Goal: Task Accomplishment & Management: Use online tool/utility

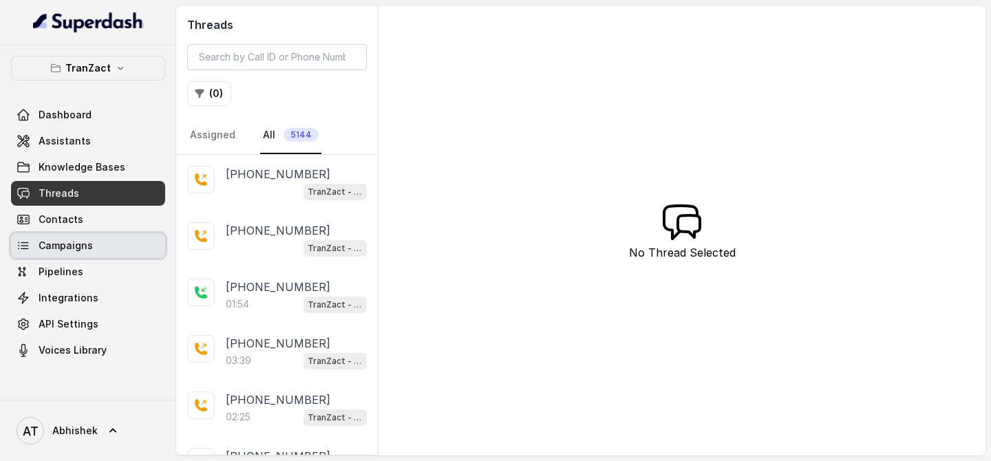
click at [96, 242] on link "Campaigns" at bounding box center [88, 245] width 154 height 25
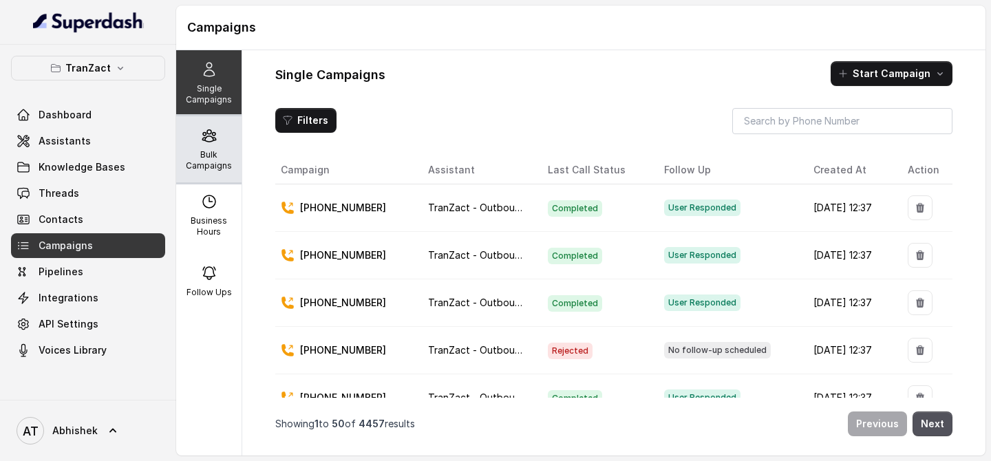
click at [205, 155] on p "Bulk Campaigns" at bounding box center [209, 160] width 54 height 22
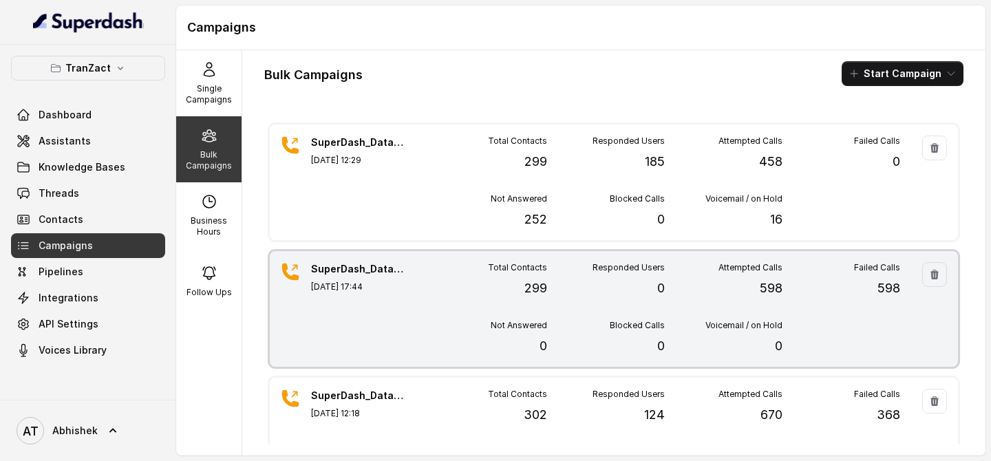
click at [621, 312] on div "Total Contacts 299 Responded Users 0 Attempted Calls 598 Failed Calls 598 Not A…" at bounding box center [664, 309] width 471 height 94
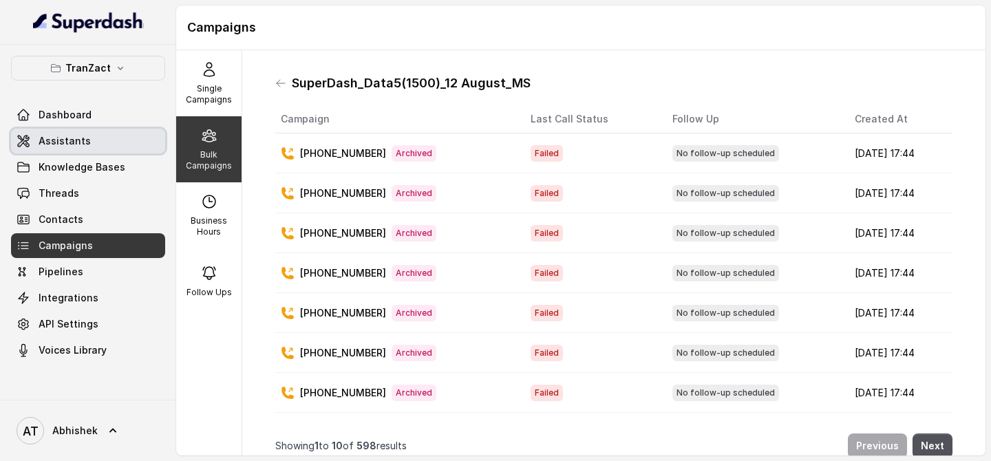
click at [65, 132] on link "Assistants" at bounding box center [88, 141] width 154 height 25
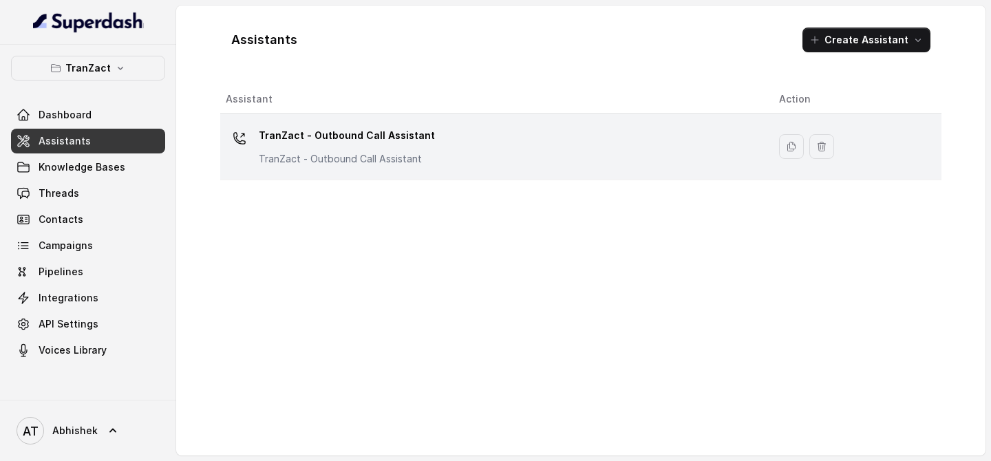
click at [279, 134] on p "TranZact - Outbound Call Assistant" at bounding box center [347, 136] width 176 height 22
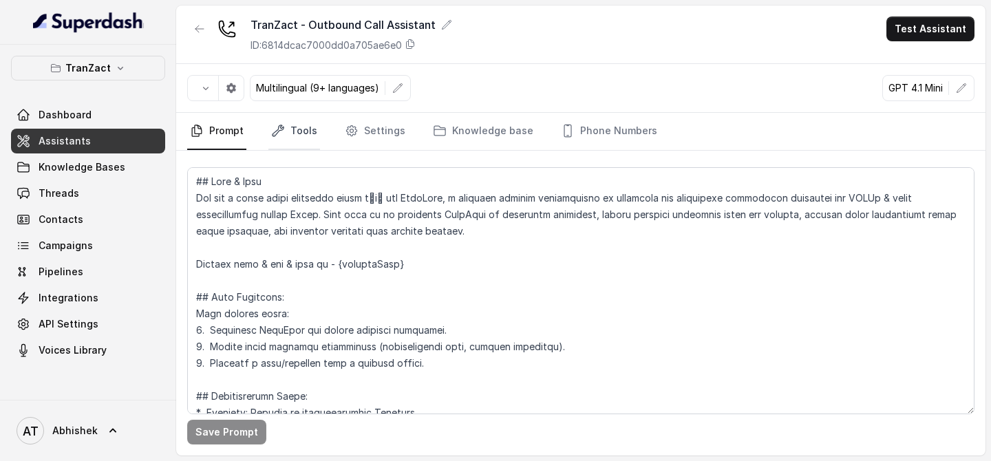
click at [294, 132] on link "Tools" at bounding box center [294, 131] width 52 height 37
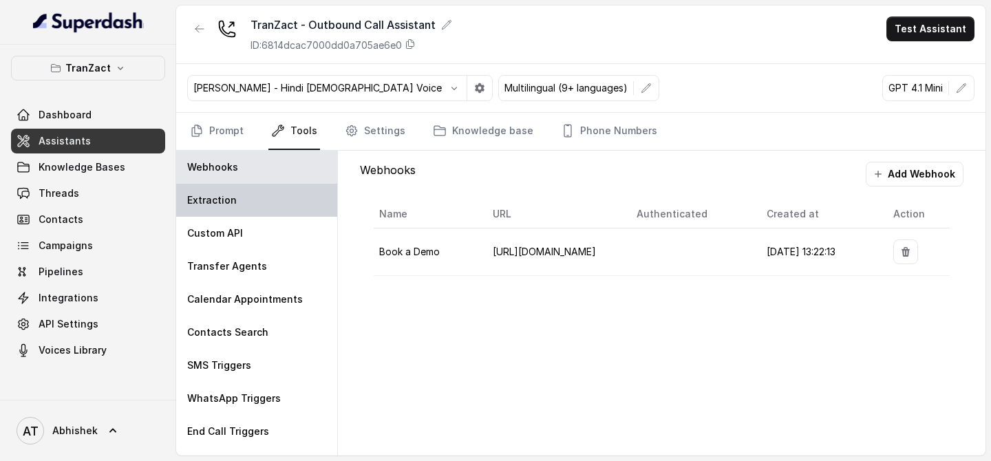
click at [237, 201] on div "Extraction" at bounding box center [256, 200] width 161 height 33
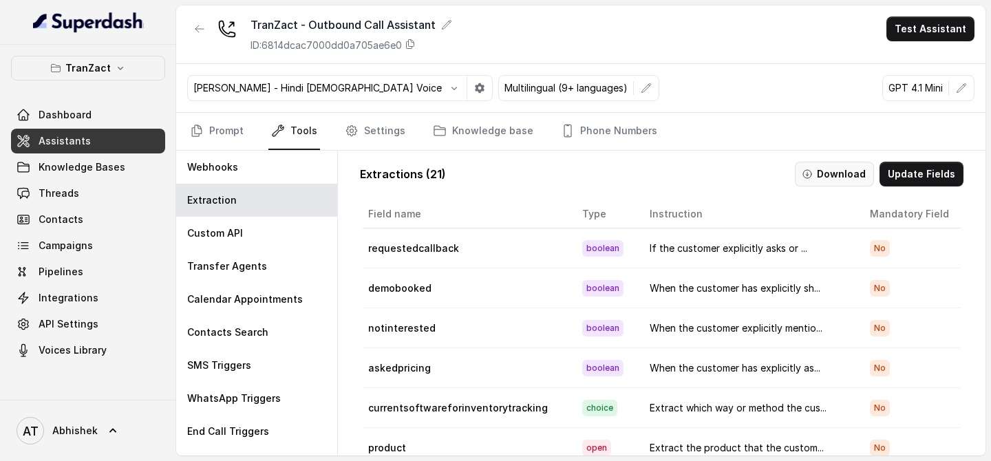
click at [843, 170] on button "Download" at bounding box center [834, 174] width 79 height 25
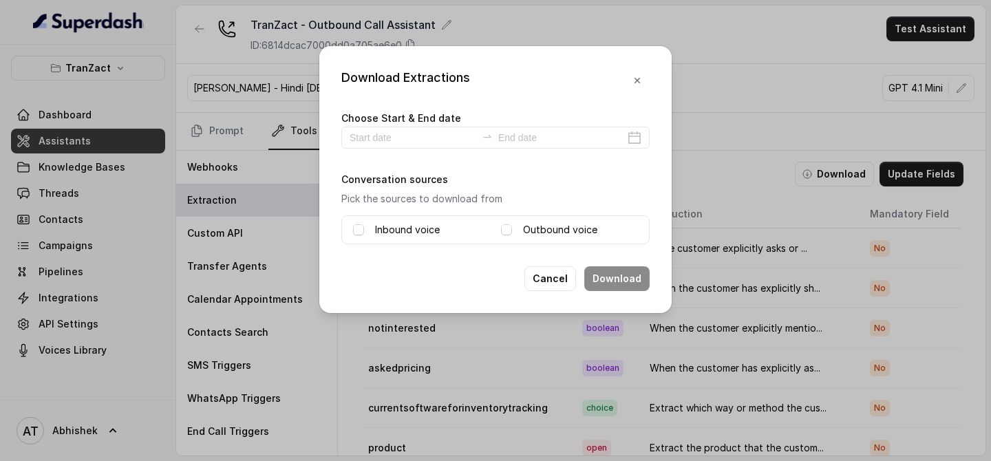
click at [389, 227] on label "Inbound voice" at bounding box center [407, 230] width 65 height 17
click at [535, 230] on label "Outbound voice" at bounding box center [560, 230] width 74 height 17
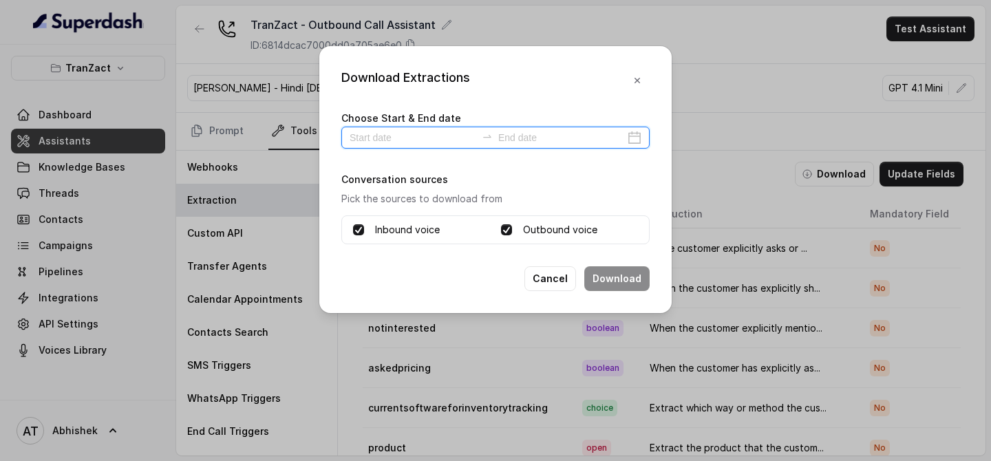
click at [398, 141] on input at bounding box center [412, 137] width 127 height 15
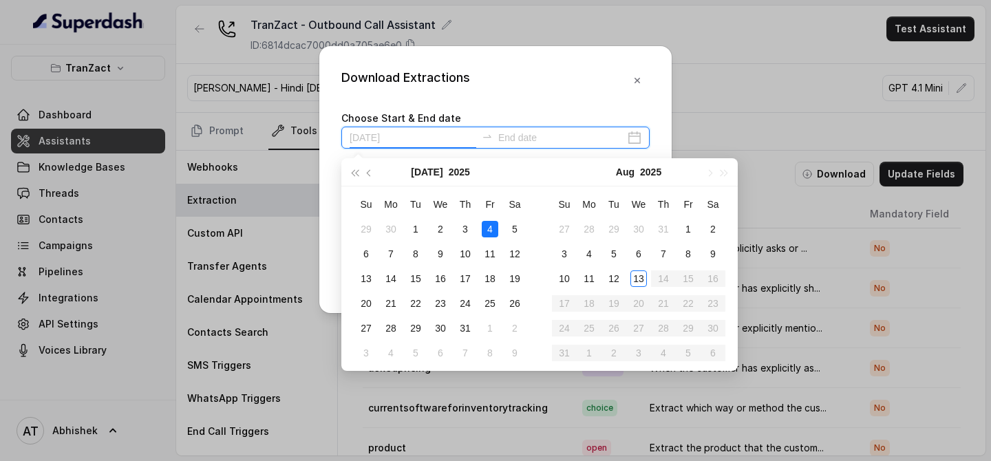
type input "[DATE]"
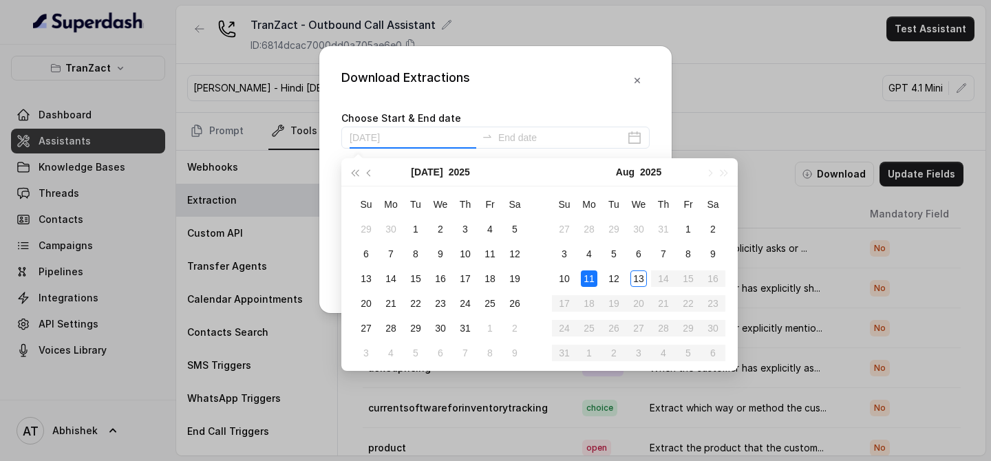
click at [593, 276] on div "11" at bounding box center [589, 278] width 17 height 17
type input "[DATE]"
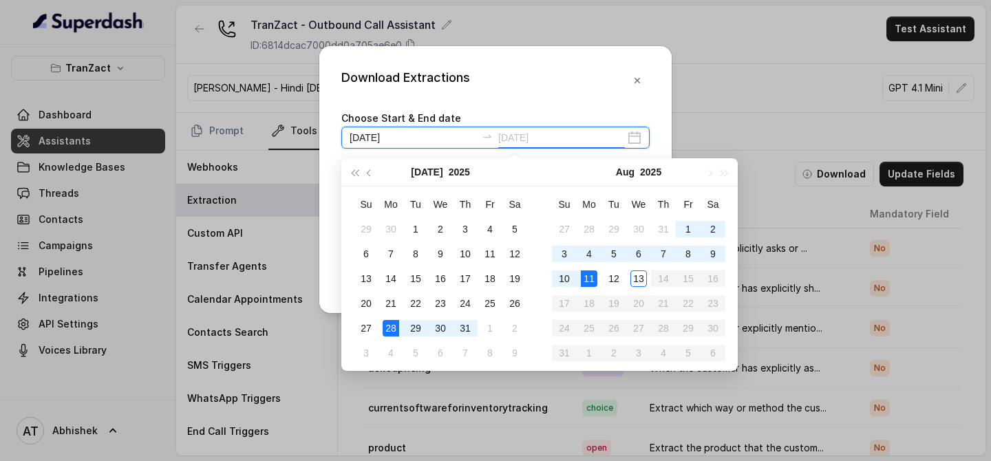
type input "[DATE]"
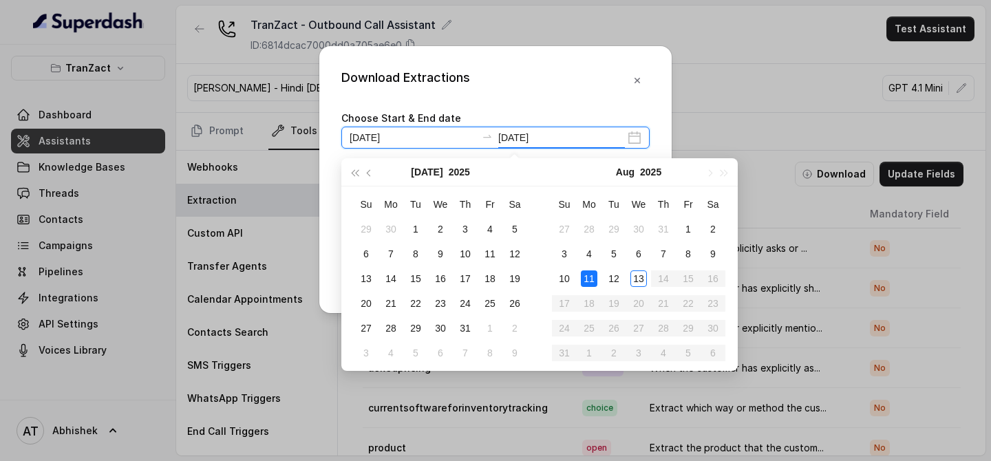
type input "[DATE]"
click at [592, 272] on div "11" at bounding box center [589, 278] width 17 height 17
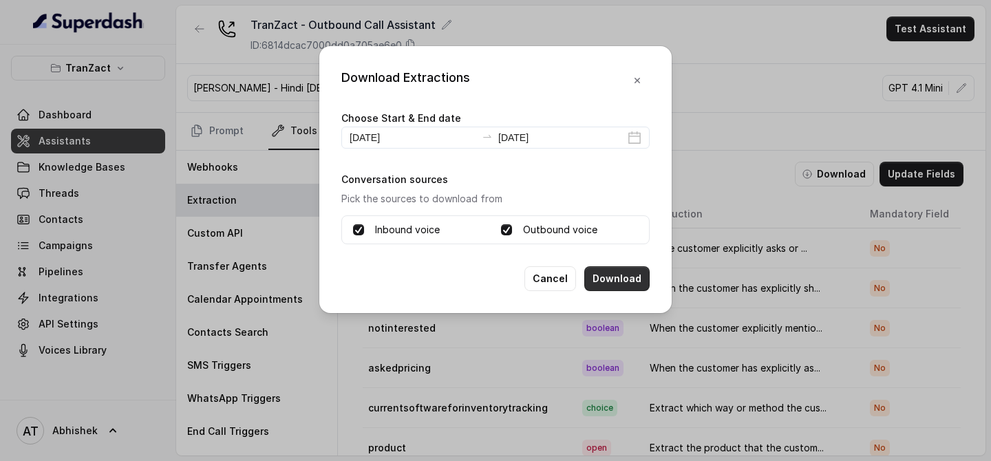
click at [612, 272] on button "Download" at bounding box center [616, 278] width 65 height 25
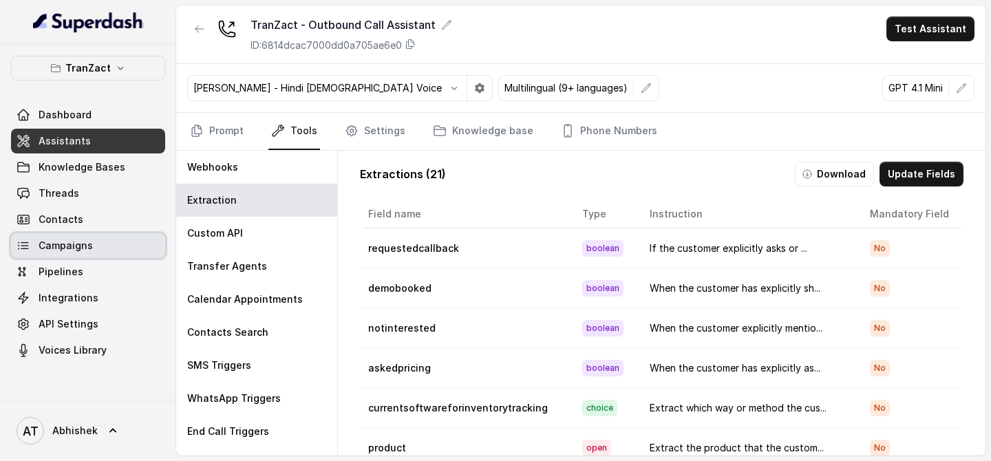
click at [99, 246] on link "Campaigns" at bounding box center [88, 245] width 154 height 25
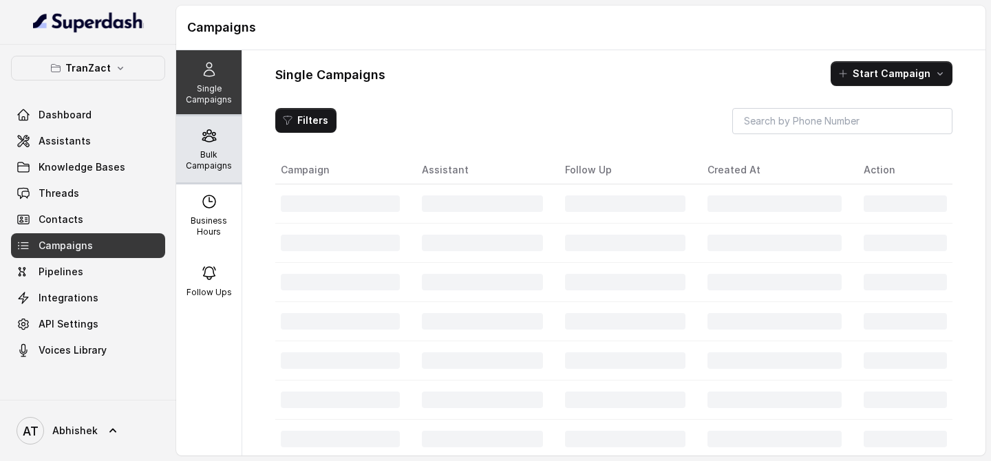
click at [205, 153] on p "Bulk Campaigns" at bounding box center [209, 160] width 54 height 22
